Goal: Information Seeking & Learning: Learn about a topic

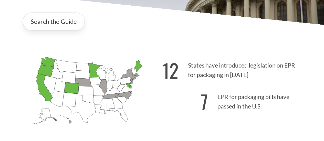
scroll to position [113, 0]
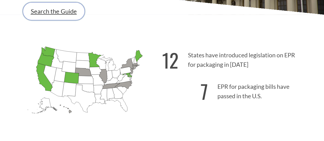
click at [70, 11] on link "Search the Guide" at bounding box center [54, 11] width 62 height 18
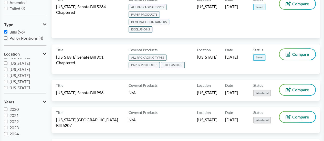
scroll to position [80, 0]
click at [25, 75] on span "[US_STATE]" at bounding box center [19, 73] width 21 height 5
click at [7, 75] on input "[US_STATE]" at bounding box center [5, 72] width 3 height 3
checkbox input "true"
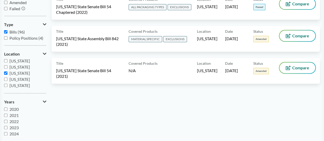
scroll to position [0, 0]
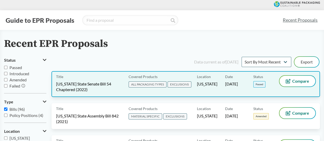
click at [99, 85] on span "[US_STATE] State Senate Bill 54 Chaptered (2022)" at bounding box center [89, 86] width 66 height 11
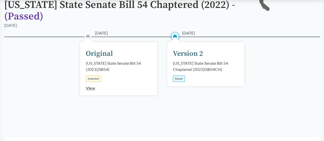
scroll to position [62, 0]
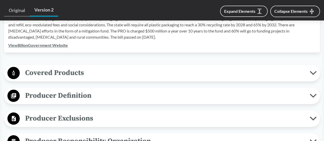
scroll to position [195, 0]
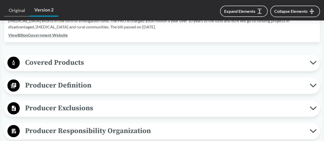
click at [316, 63] on icon at bounding box center [313, 63] width 7 height 4
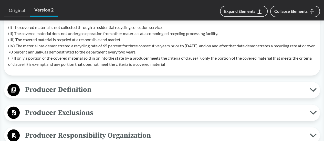
scroll to position [390, 0]
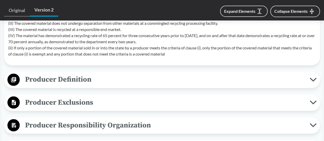
click at [312, 80] on icon at bounding box center [313, 79] width 5 height 3
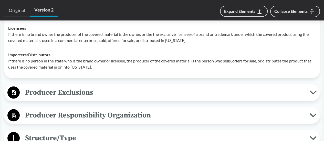
scroll to position [492, 0]
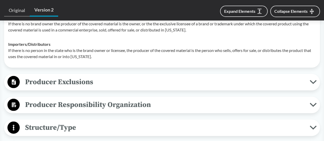
click at [315, 82] on icon at bounding box center [313, 82] width 5 height 3
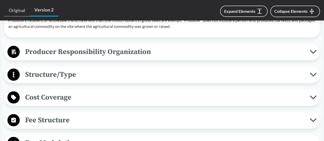
scroll to position [584, 0]
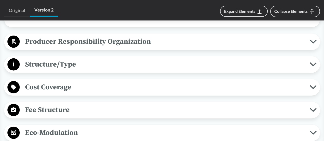
click at [313, 63] on icon at bounding box center [313, 65] width 7 height 4
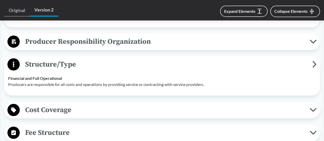
click at [313, 134] on icon at bounding box center [313, 133] width 7 height 4
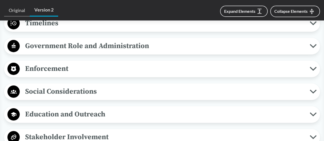
scroll to position [881, 0]
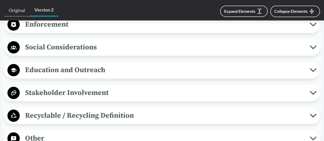
click at [311, 115] on icon at bounding box center [313, 116] width 7 height 4
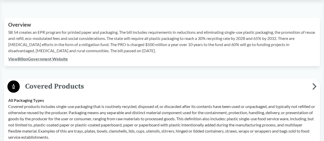
scroll to position [47, 0]
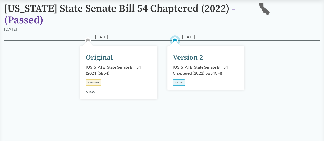
click at [93, 92] on link "View" at bounding box center [90, 91] width 9 height 5
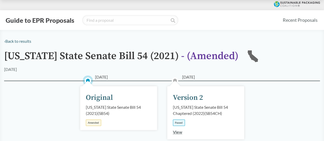
click at [130, 137] on div "[DATE] Original [US_STATE] State Senate Bill 54 (2021) ( SB54 ) Amended" at bounding box center [118, 125] width 87 height 63
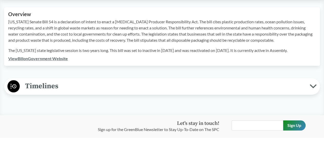
scroll to position [185, 0]
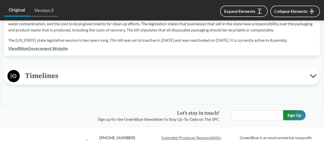
click at [65, 47] on link "View Bill on Government Website" at bounding box center [38, 48] width 60 height 5
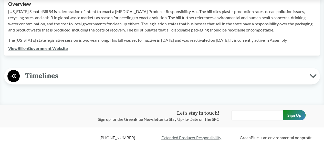
scroll to position [61, 0]
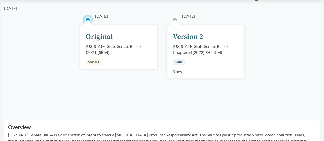
click at [174, 70] on link "View" at bounding box center [177, 71] width 9 height 5
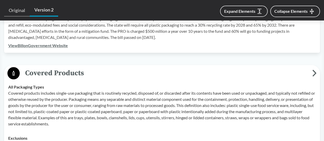
scroll to position [195, 0]
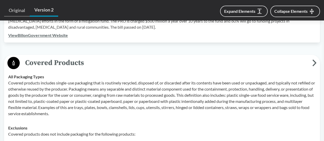
click at [314, 63] on icon at bounding box center [314, 62] width 4 height 7
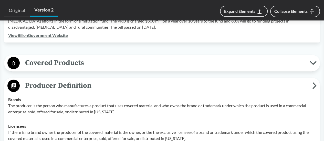
click at [314, 63] on icon at bounding box center [313, 63] width 5 height 3
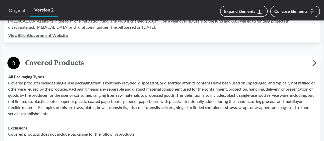
click at [314, 63] on icon at bounding box center [314, 62] width 4 height 7
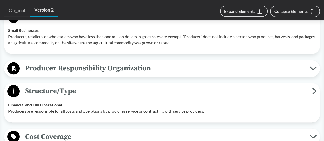
scroll to position [379, 0]
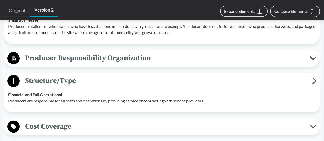
click at [316, 57] on icon at bounding box center [313, 58] width 5 height 3
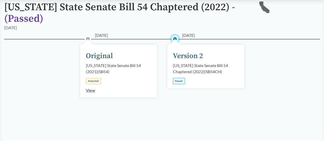
scroll to position [0, 0]
